Goal: Task Accomplishment & Management: Use online tool/utility

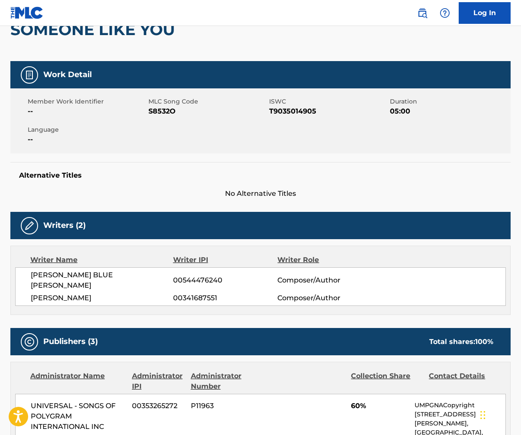
scroll to position [103, 0]
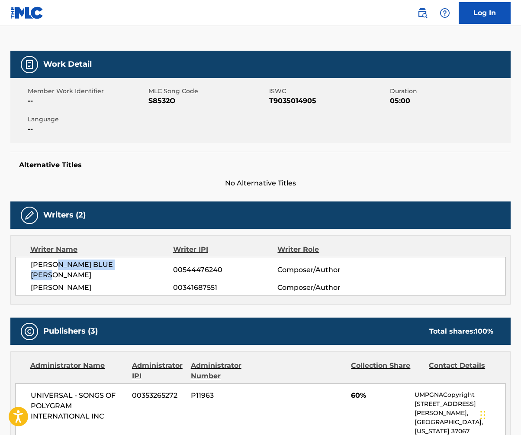
drag, startPoint x: 134, startPoint y: 265, endPoint x: 58, endPoint y: 267, distance: 75.8
click at [58, 267] on span "[PERSON_NAME] BLUE [PERSON_NAME]" at bounding box center [102, 269] width 142 height 21
copy span "[PERSON_NAME] [PERSON_NAME]"
click at [35, 10] on img at bounding box center [26, 12] width 33 height 13
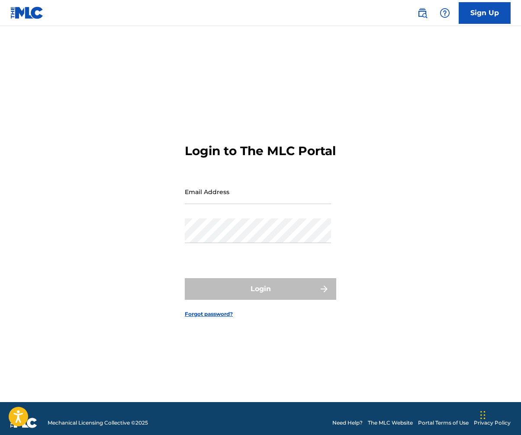
scroll to position [5, 0]
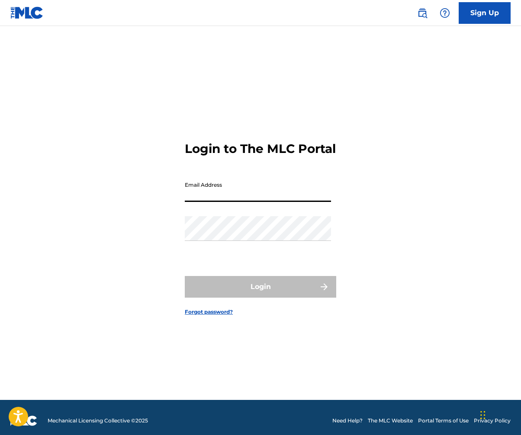
click at [203, 200] on input "Email Address" at bounding box center [258, 189] width 146 height 25
type input "tlleinninger@student.fullsail.edu"
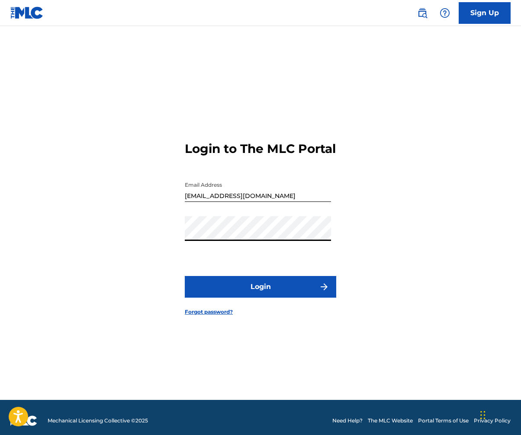
click at [185, 276] on button "Login" at bounding box center [261, 287] width 152 height 22
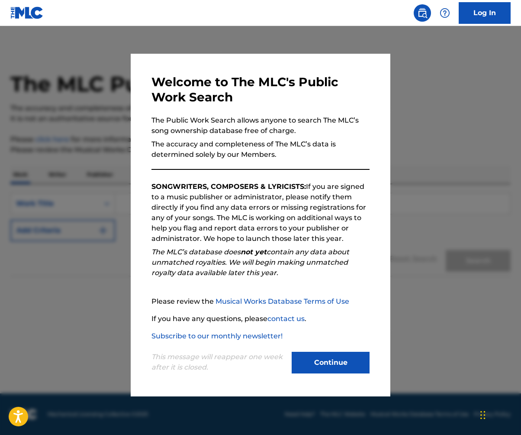
click at [306, 366] on button "Continue" at bounding box center [331, 363] width 78 height 22
